Goal: Task Accomplishment & Management: Complete application form

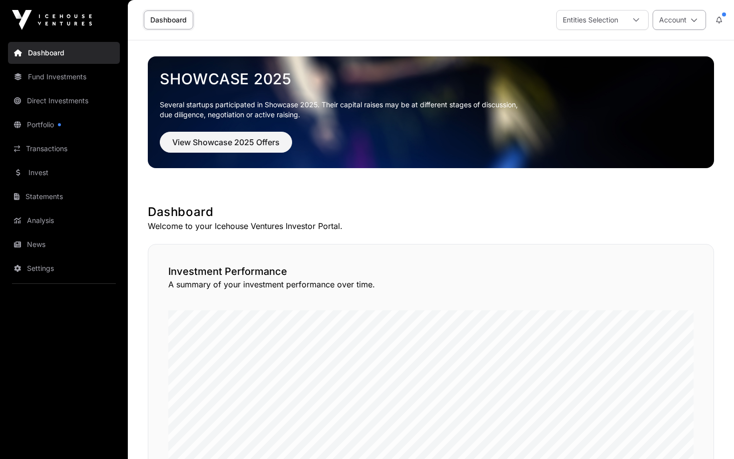
click at [678, 21] on button "Account" at bounding box center [678, 20] width 53 height 20
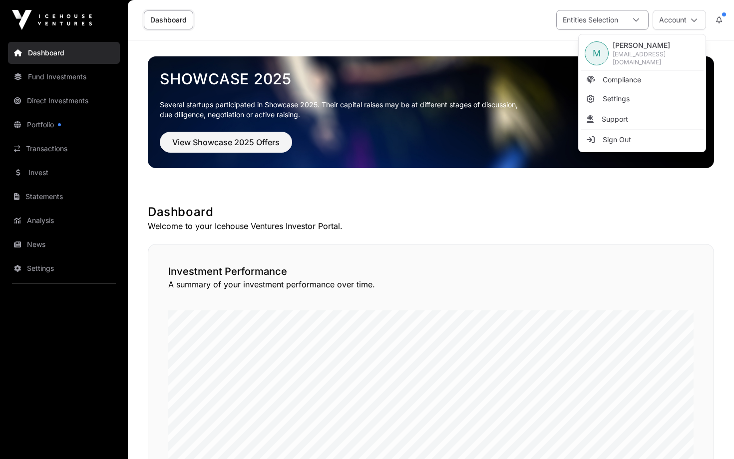
click at [621, 17] on div "Entities Selection" at bounding box center [589, 19] width 67 height 19
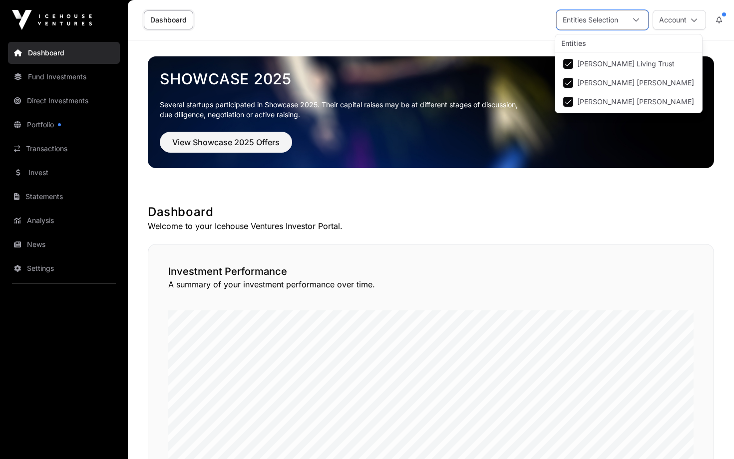
scroll to position [10, 6]
click at [584, 82] on span "Michael Damian Tiemann" at bounding box center [635, 82] width 117 height 7
click at [577, 98] on span "Amy Page Tiemann" at bounding box center [635, 101] width 117 height 7
click at [495, 25] on div "Dashboard Entities Selection Account" at bounding box center [431, 20] width 594 height 40
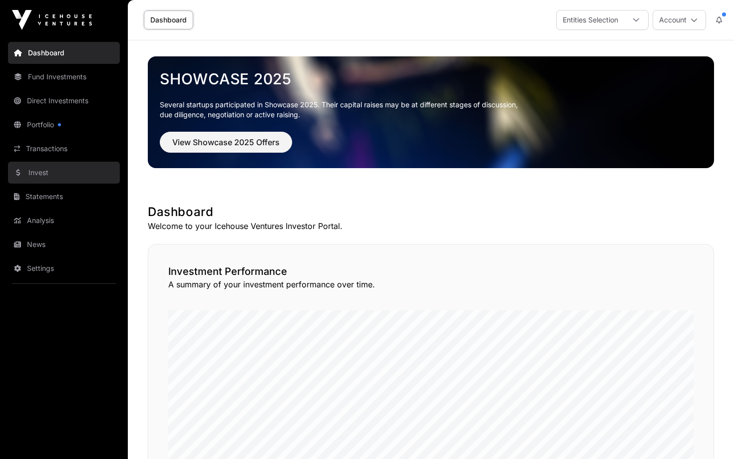
click at [44, 176] on link "Invest" at bounding box center [64, 173] width 112 height 22
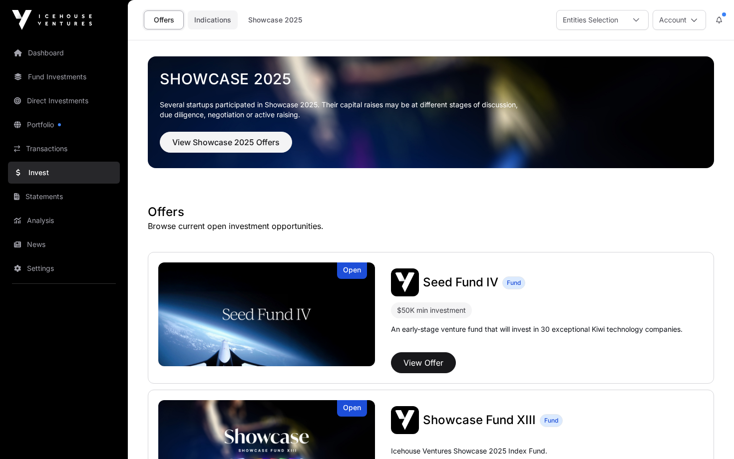
click at [217, 17] on link "Indications" at bounding box center [213, 19] width 50 height 19
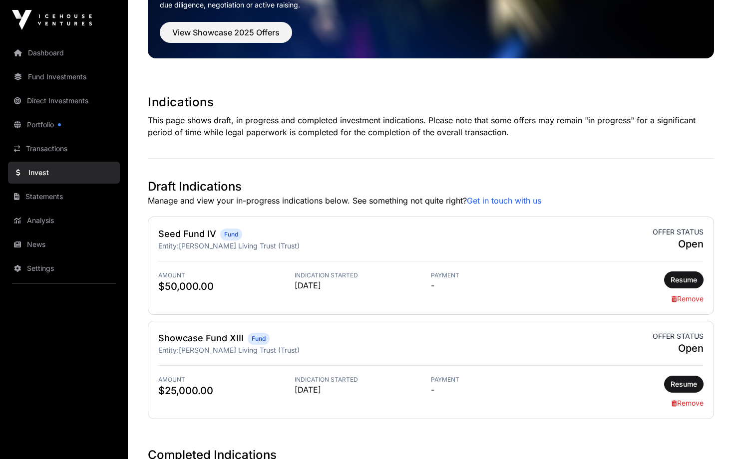
scroll to position [128, 0]
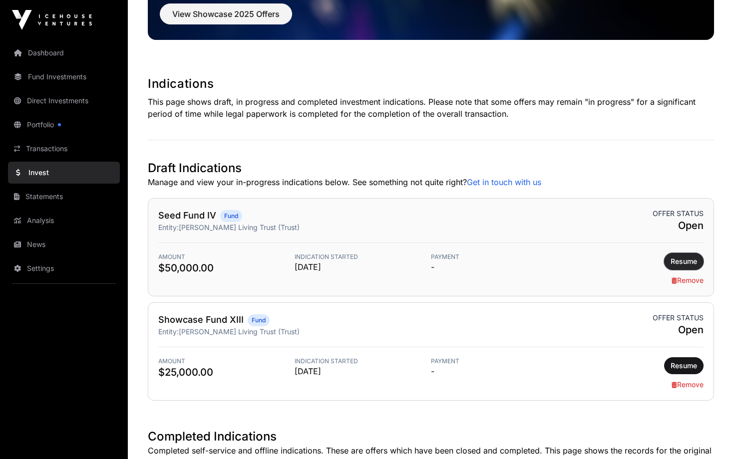
click at [685, 258] on span "Resume" at bounding box center [683, 262] width 26 height 10
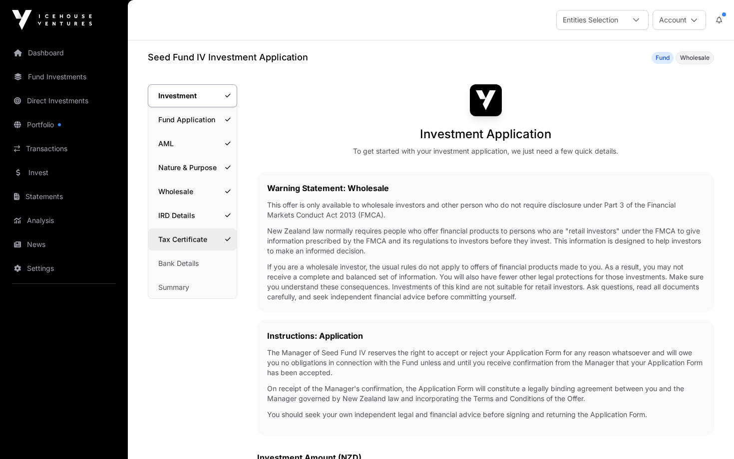
click at [194, 241] on link "Tax Certificate" at bounding box center [192, 240] width 88 height 22
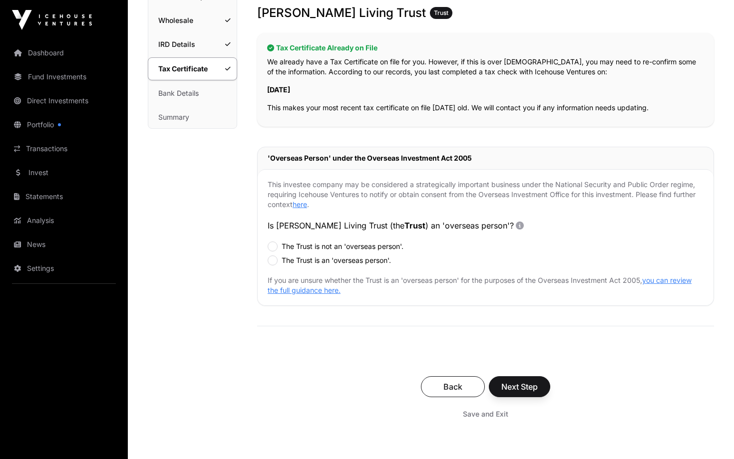
scroll to position [183, 0]
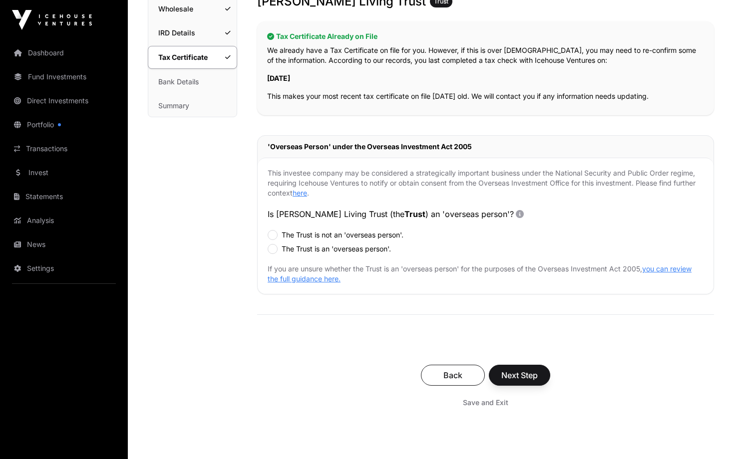
click at [668, 270] on link "you can review the full guidance here." at bounding box center [479, 273] width 424 height 18
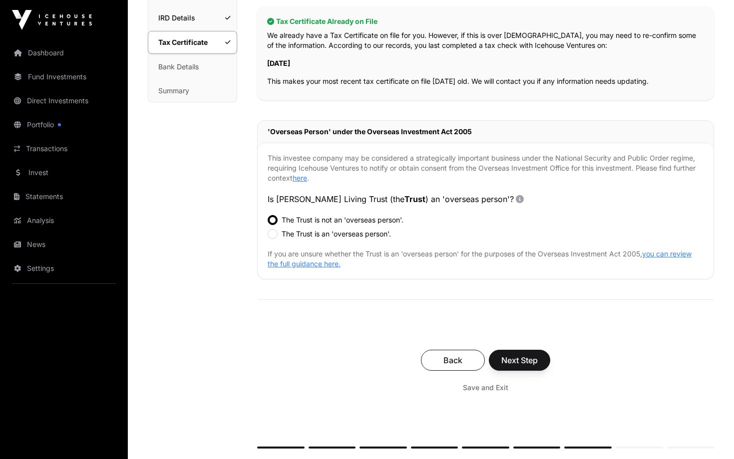
scroll to position [311, 0]
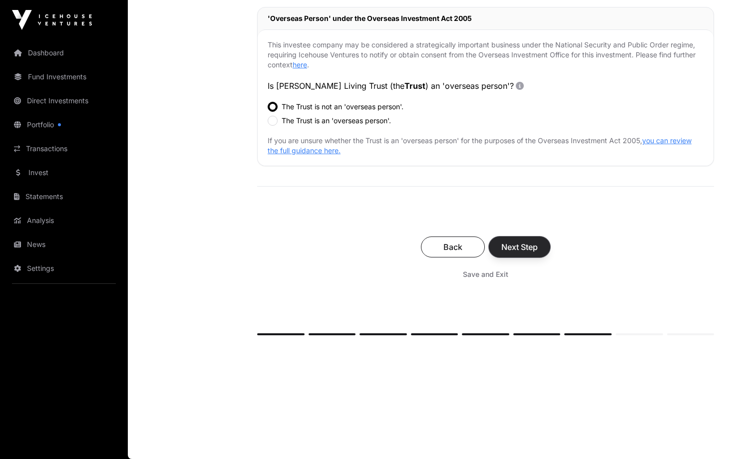
click at [518, 253] on button "Next Step" at bounding box center [519, 247] width 61 height 21
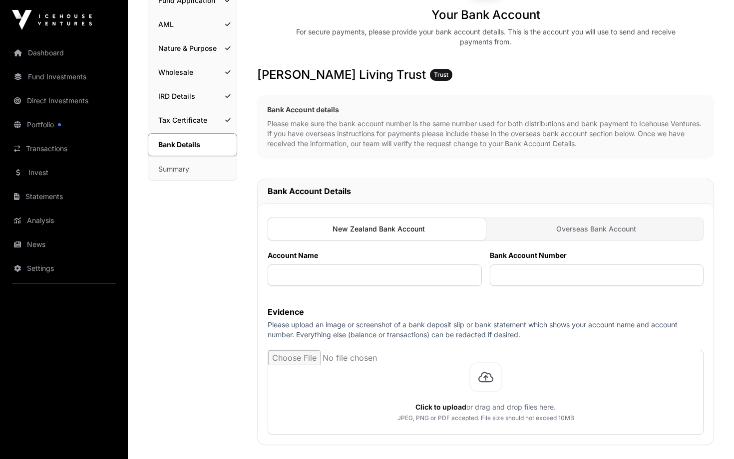
scroll to position [120, 0]
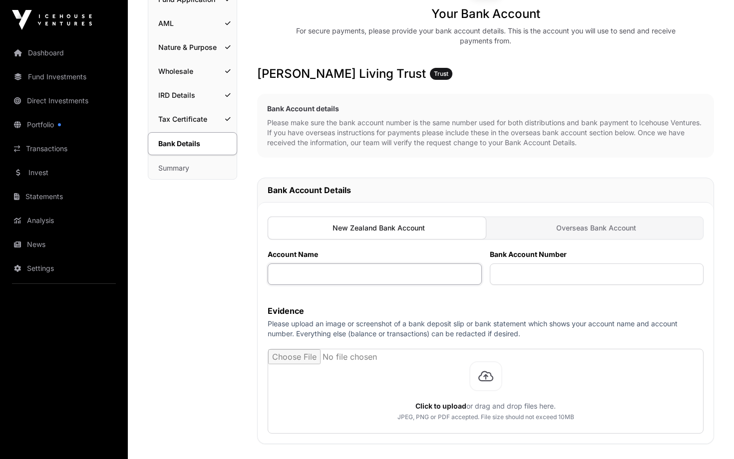
click at [412, 279] on input "text" at bounding box center [374, 274] width 214 height 21
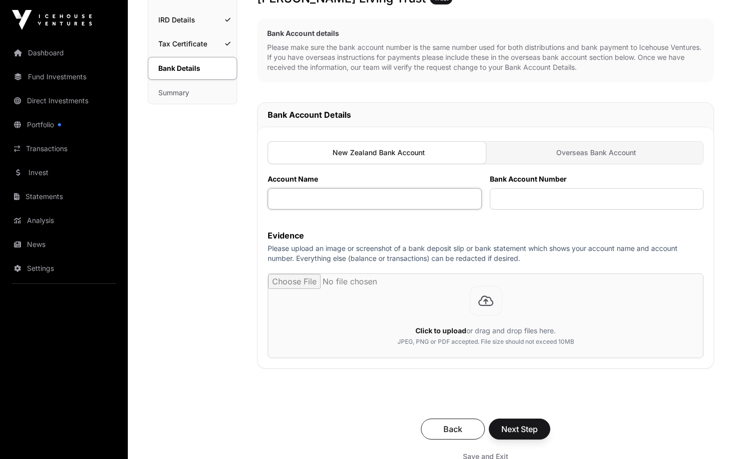
scroll to position [179, 0]
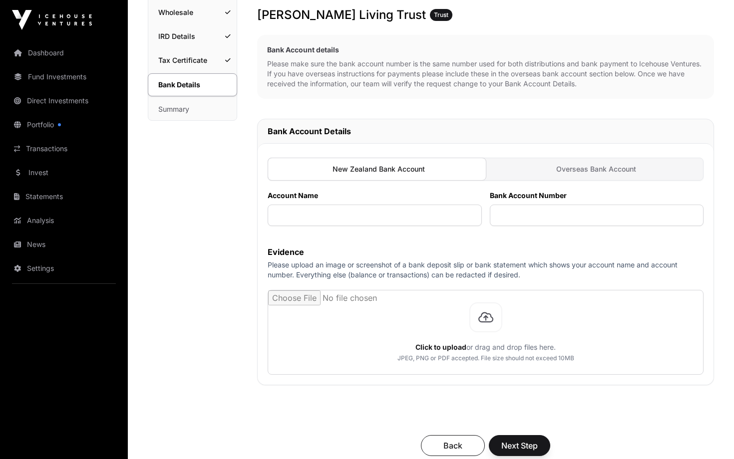
click at [541, 166] on div "Overseas Bank Account" at bounding box center [595, 169] width 218 height 22
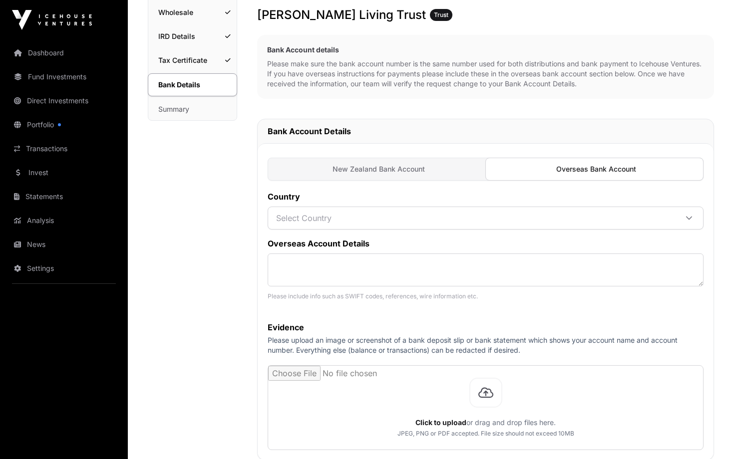
click at [409, 168] on span "New Zealand Bank Account" at bounding box center [378, 169] width 92 height 10
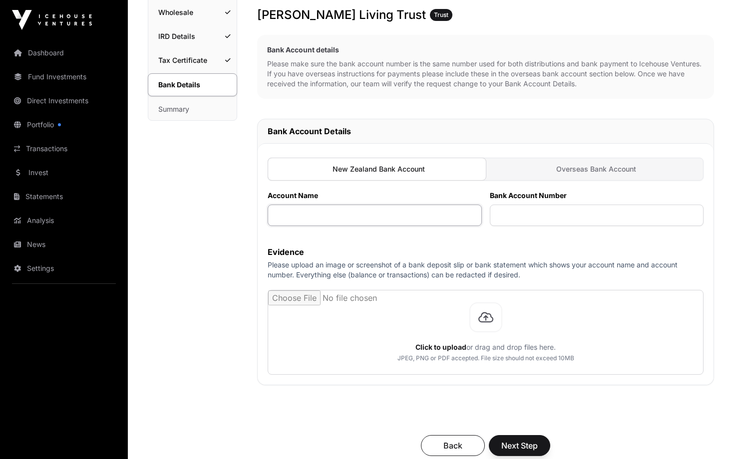
click at [418, 219] on input "text" at bounding box center [374, 215] width 214 height 21
type input "**********"
click at [549, 214] on input "text" at bounding box center [597, 215] width 214 height 21
paste input "**********"
type input "**********"
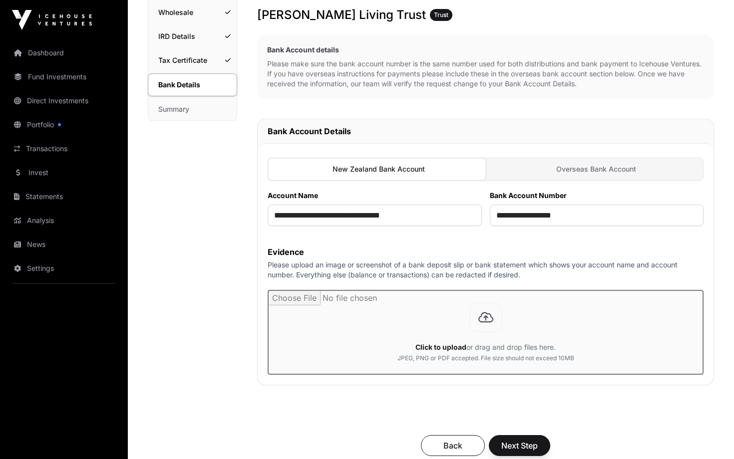
click at [489, 318] on input "file" at bounding box center [485, 332] width 435 height 84
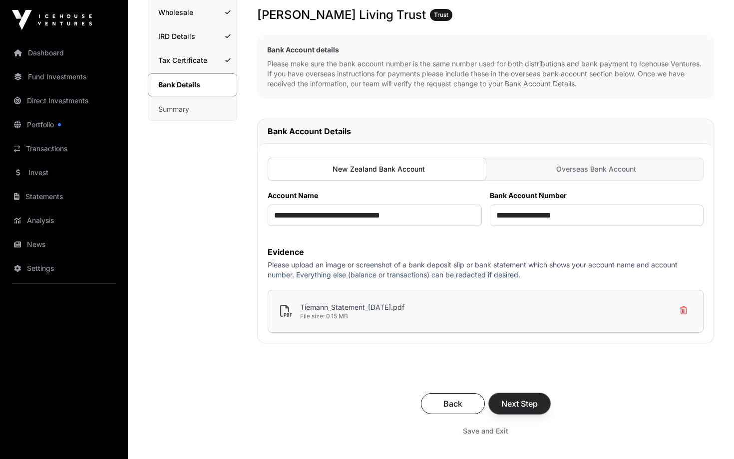
click at [520, 406] on span "Next Step" at bounding box center [519, 404] width 36 height 12
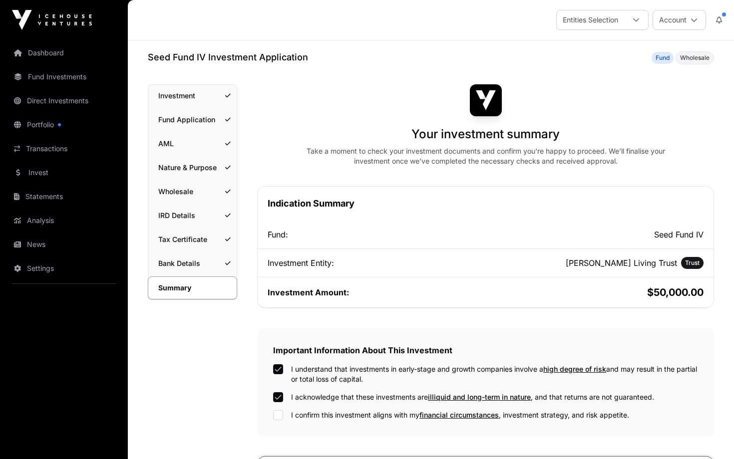
click at [275, 421] on div "Important Information About This Investment I understand that investments in ea…" at bounding box center [485, 382] width 457 height 108
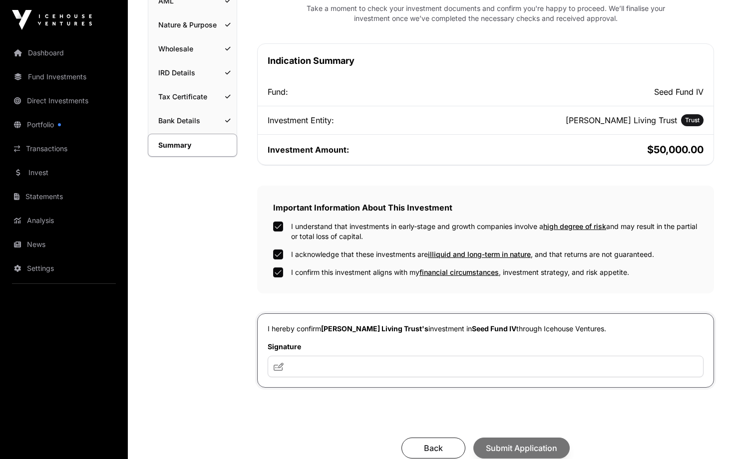
scroll to position [157, 0]
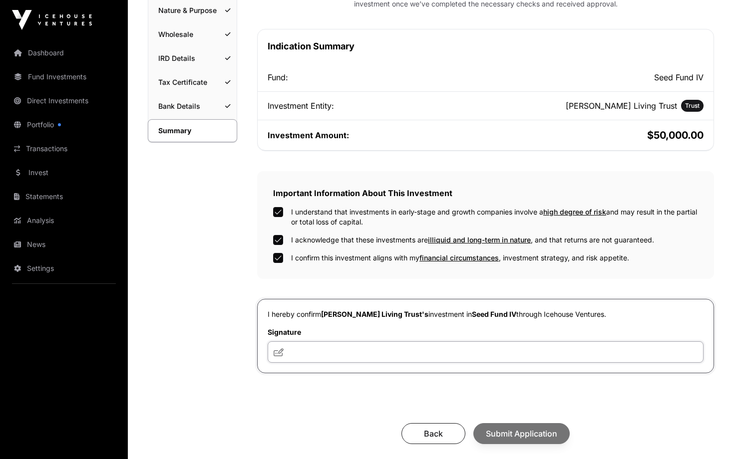
click at [334, 350] on input "text" at bounding box center [485, 351] width 436 height 21
type input "**********"
click at [507, 428] on button "Submit Application" at bounding box center [521, 433] width 96 height 21
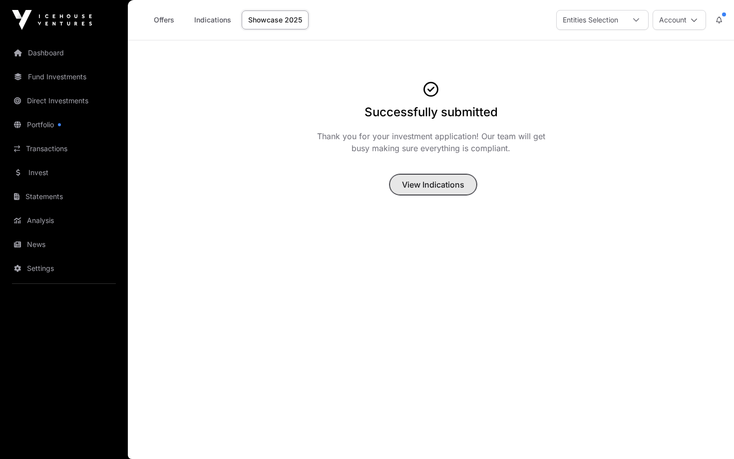
click at [452, 181] on span "View Indications" at bounding box center [433, 185] width 62 height 12
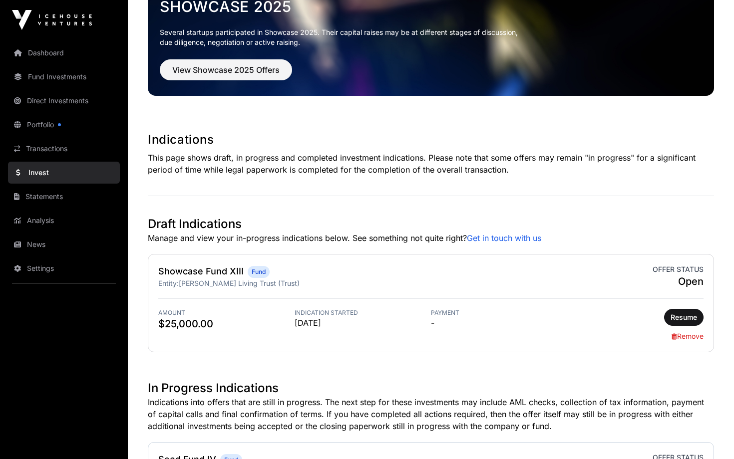
scroll to position [91, 0]
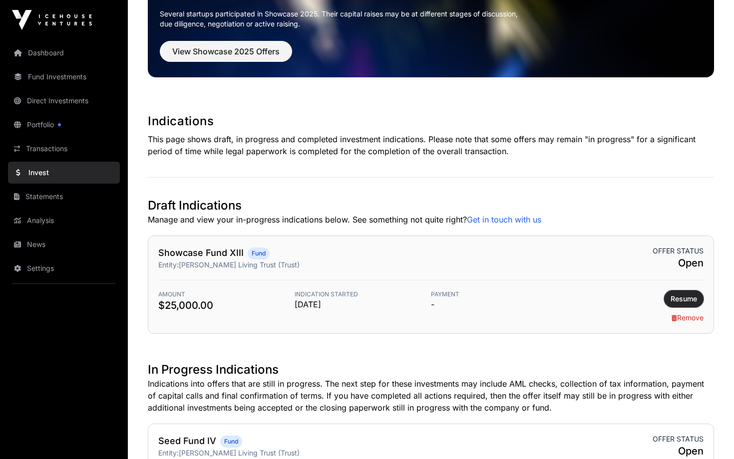
click at [685, 300] on span "Resume" at bounding box center [683, 299] width 26 height 10
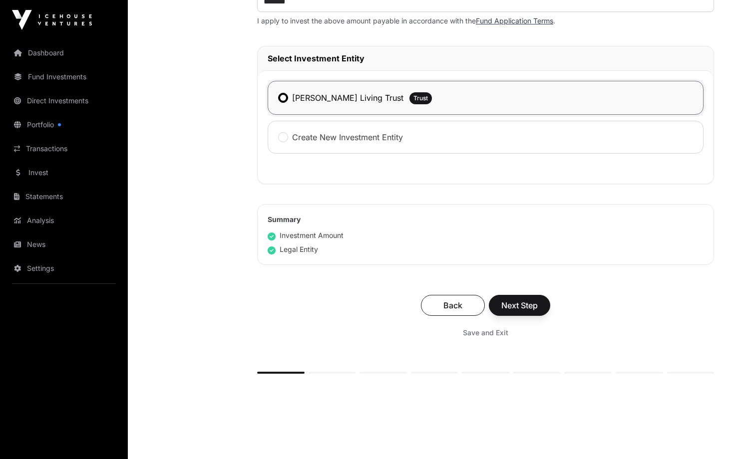
scroll to position [491, 0]
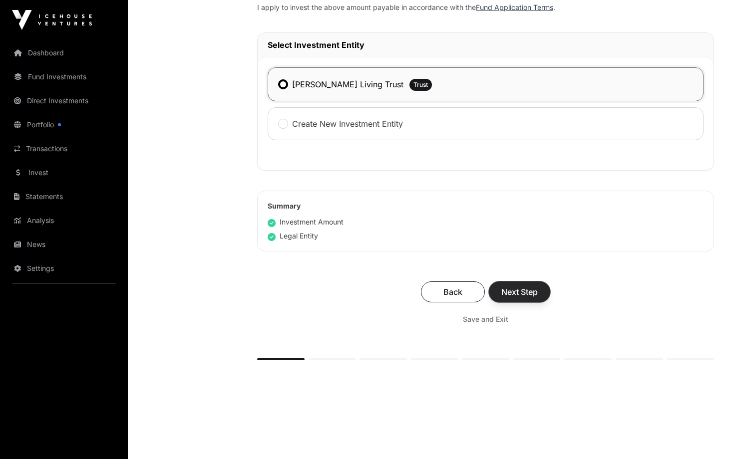
click at [523, 292] on span "Next Step" at bounding box center [519, 292] width 36 height 12
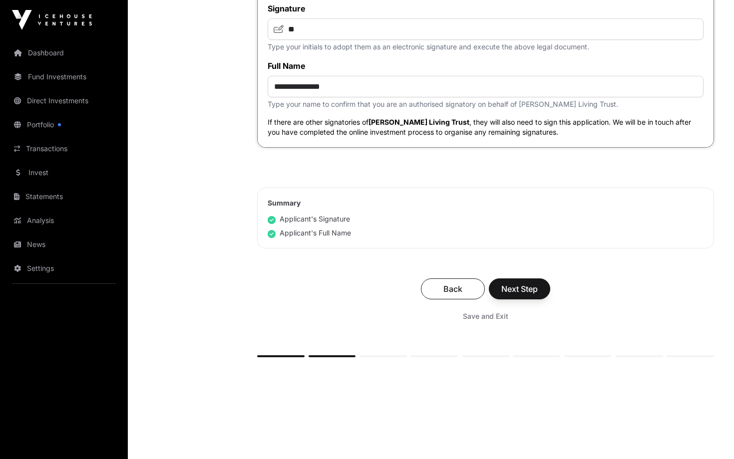
scroll to position [4113, 0]
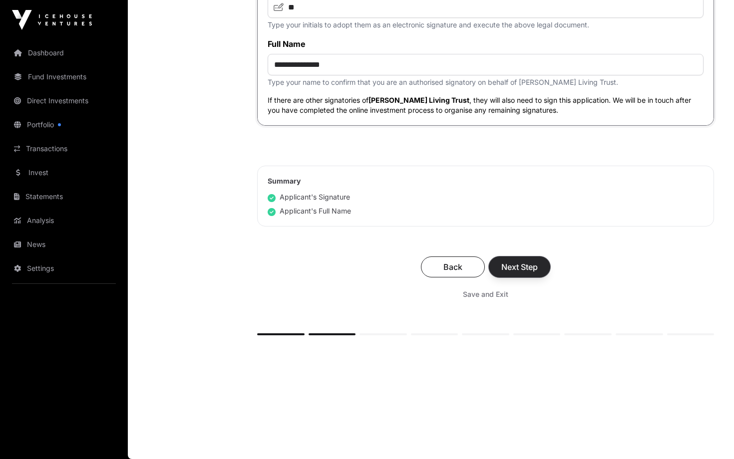
click at [529, 269] on span "Next Step" at bounding box center [519, 267] width 36 height 12
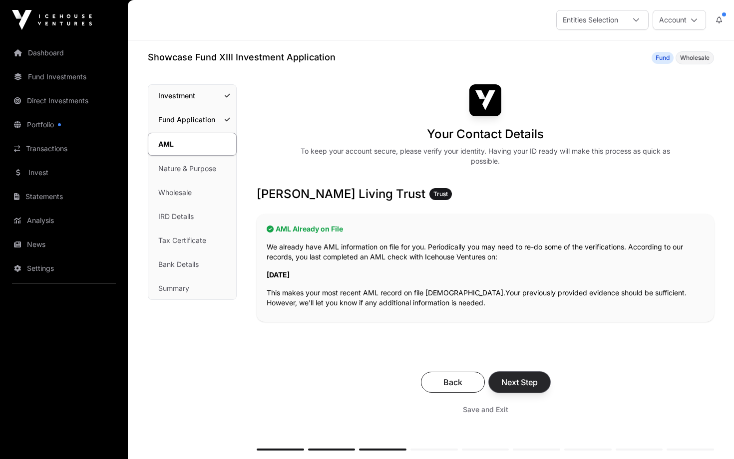
click at [529, 384] on span "Next Step" at bounding box center [519, 382] width 36 height 12
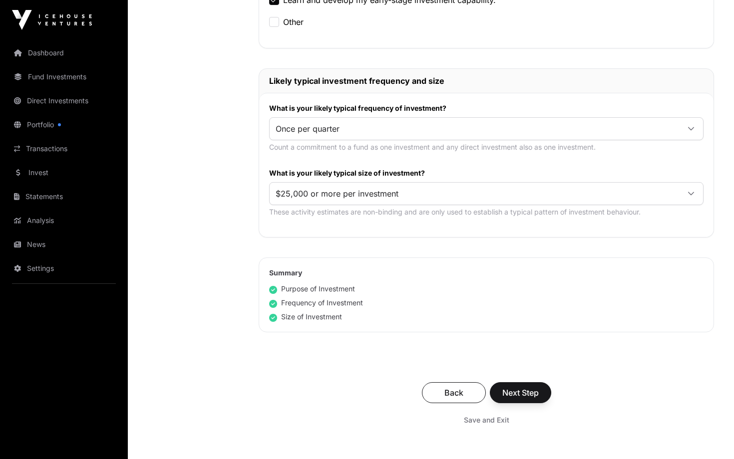
scroll to position [449, 0]
click at [530, 393] on span "Next Step" at bounding box center [520, 392] width 36 height 12
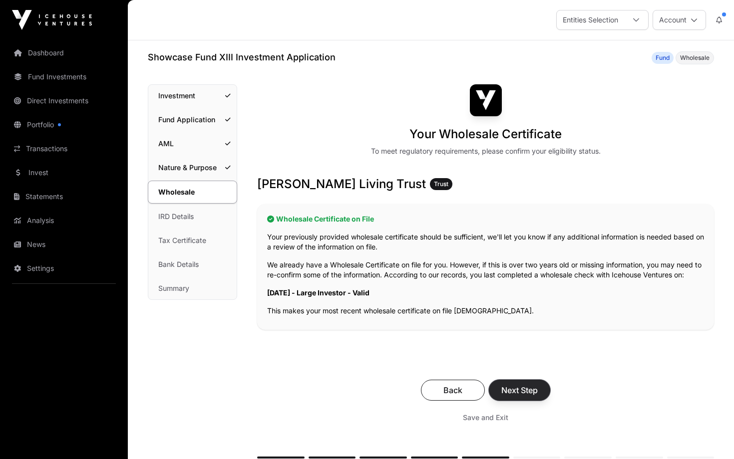
click at [519, 385] on span "Next Step" at bounding box center [519, 390] width 36 height 12
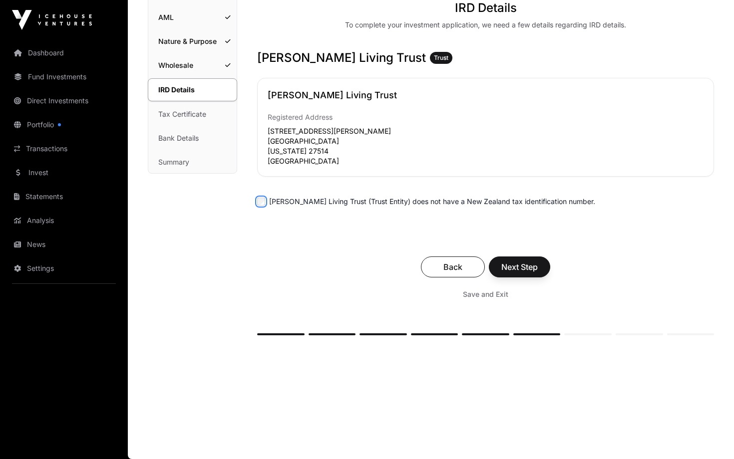
scroll to position [126, 0]
click at [514, 269] on span "Next Step" at bounding box center [519, 267] width 36 height 12
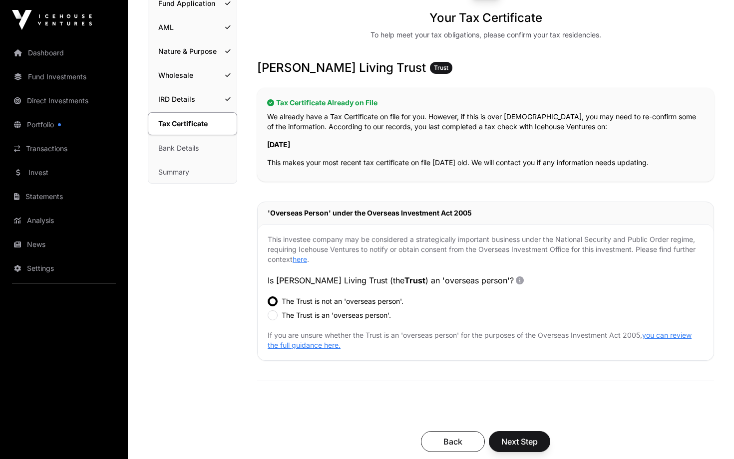
scroll to position [147, 0]
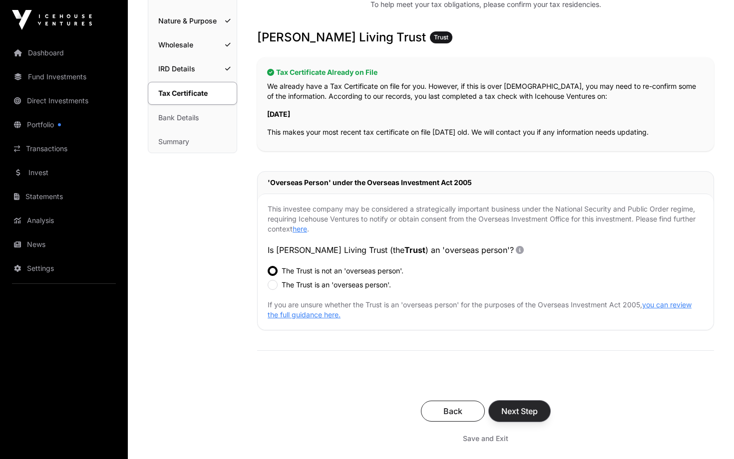
click at [522, 406] on span "Next Step" at bounding box center [519, 411] width 36 height 12
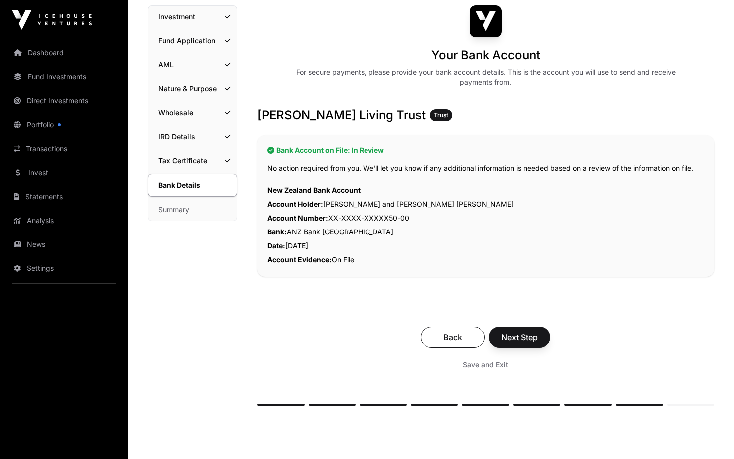
scroll to position [86, 0]
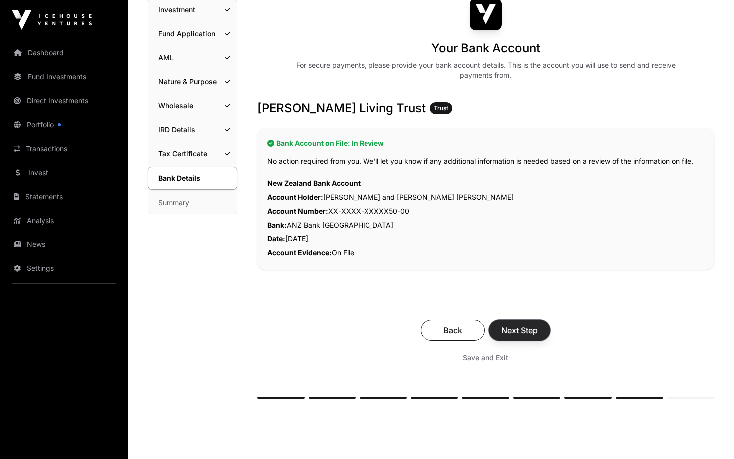
click at [525, 328] on span "Next Step" at bounding box center [519, 330] width 36 height 12
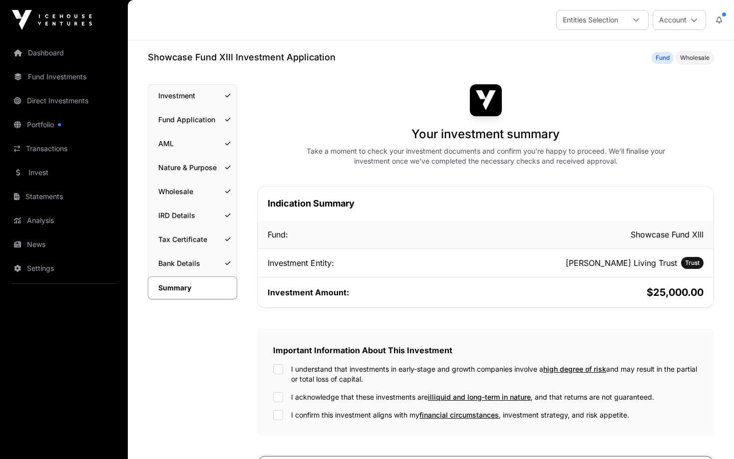
scroll to position [184, 0]
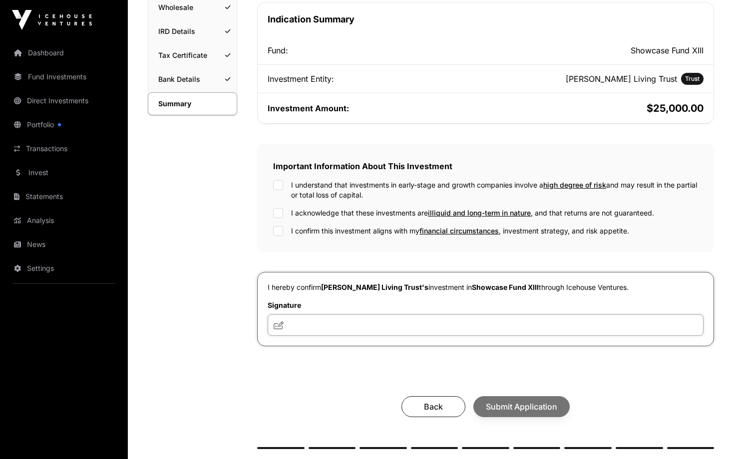
click at [430, 329] on input "text" at bounding box center [485, 324] width 436 height 21
click at [326, 324] on input "text" at bounding box center [485, 324] width 436 height 21
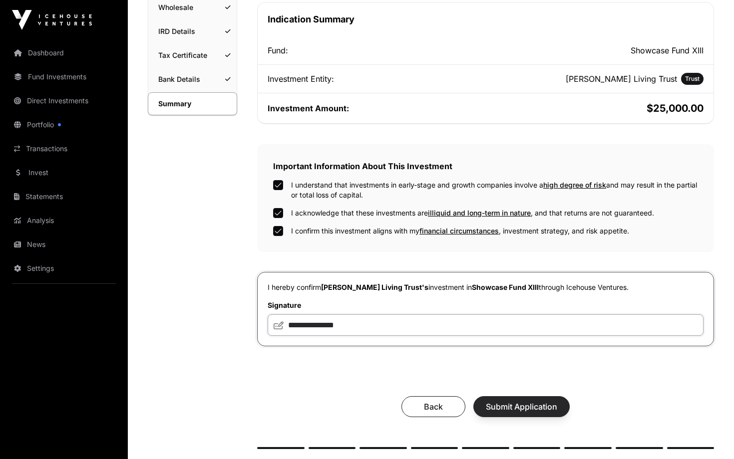
type input "**********"
click at [528, 412] on span "Submit Application" at bounding box center [521, 407] width 71 height 12
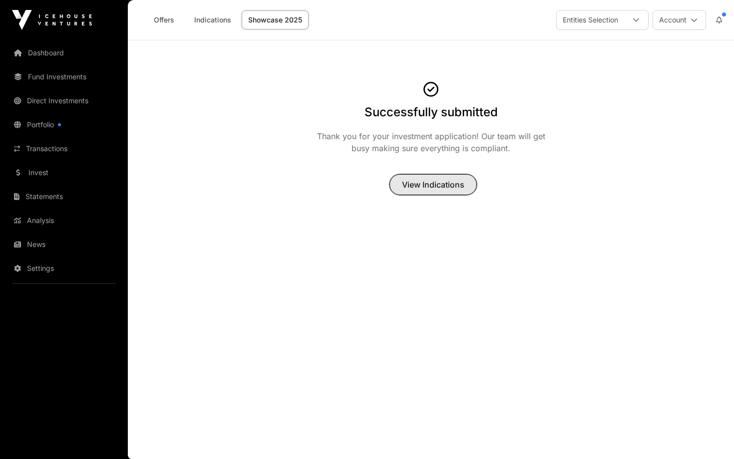
click at [433, 192] on button "View Indications" at bounding box center [432, 184] width 87 height 21
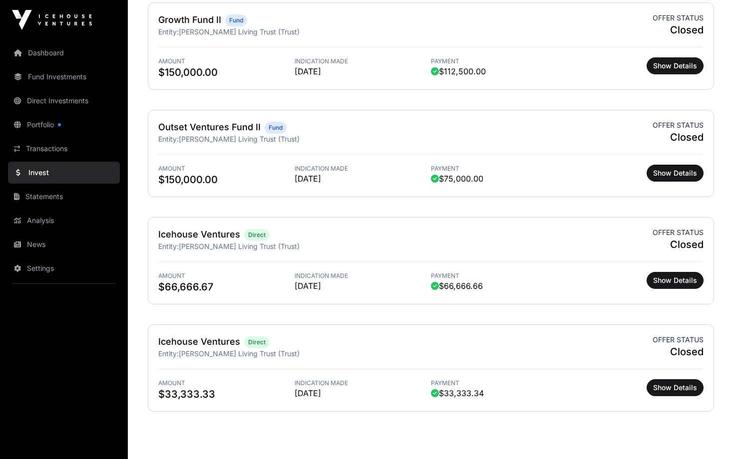
scroll to position [768, 0]
